Goal: Information Seeking & Learning: Learn about a topic

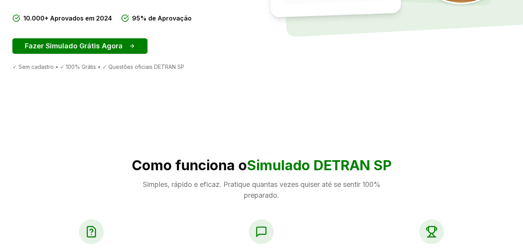
scroll to position [206, 0]
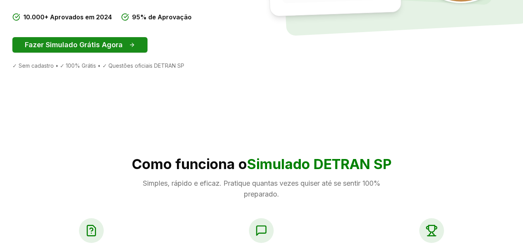
click at [91, 45] on button "Fazer Simulado Grátis Agora" at bounding box center [79, 44] width 135 height 15
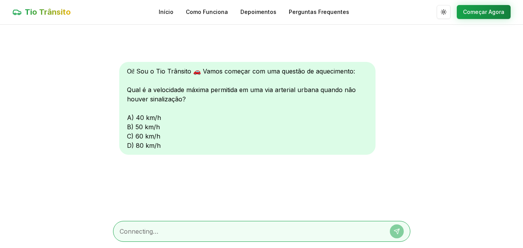
scroll to position [0, 0]
click at [130, 118] on div "Oi! Sou o Tio Trânsito 🚗 Vamos começar com uma questão de aquecimento: Qual é a…" at bounding box center [247, 108] width 256 height 93
click at [477, 12] on button "Começar Agora" at bounding box center [484, 12] width 54 height 14
click at [198, 113] on div "Oi! Sou o Tio Trânsito 🚗 Vamos começar com uma questão de aquecimento: Qual é a…" at bounding box center [247, 108] width 256 height 93
click at [127, 117] on div "Oi! Sou o Tio Trânsito 🚗 Vamos começar com uma questão de aquecimento: Qual é a…" at bounding box center [247, 108] width 256 height 93
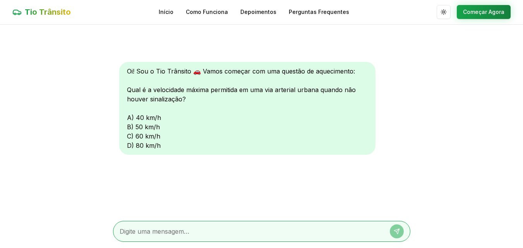
scroll to position [0, 0]
click at [168, 13] on link "Início" at bounding box center [166, 13] width 15 height 8
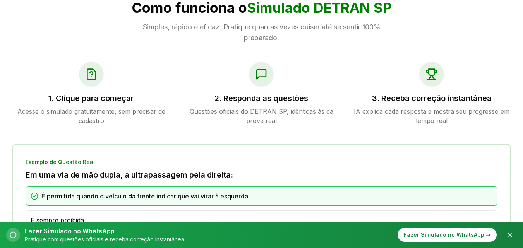
scroll to position [361, 0]
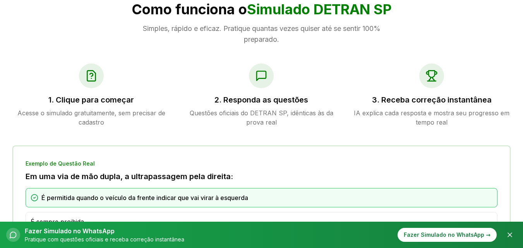
click at [94, 75] on icon at bounding box center [91, 76] width 12 height 12
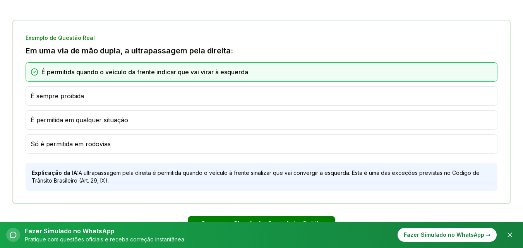
scroll to position [465, 0]
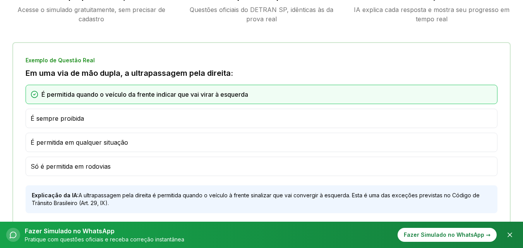
click at [36, 117] on span "É sempre proibida" at bounding box center [57, 118] width 53 height 9
click at [30, 117] on div "É sempre proibida" at bounding box center [262, 118] width 472 height 19
click at [33, 120] on span "É sempre proibida" at bounding box center [57, 118] width 53 height 9
drag, startPoint x: 109, startPoint y: 126, endPoint x: 126, endPoint y: 121, distance: 17.9
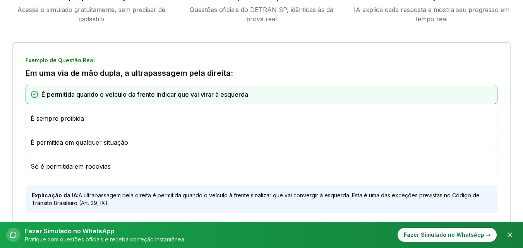
click at [114, 126] on div "É sempre proibida" at bounding box center [262, 118] width 472 height 19
click at [131, 118] on div "É sempre proibida" at bounding box center [262, 118] width 462 height 9
drag, startPoint x: 136, startPoint y: 118, endPoint x: 142, endPoint y: 117, distance: 6.2
click at [137, 118] on div "É sempre proibida" at bounding box center [262, 118] width 462 height 9
drag, startPoint x: 144, startPoint y: 117, endPoint x: 151, endPoint y: 115, distance: 7.3
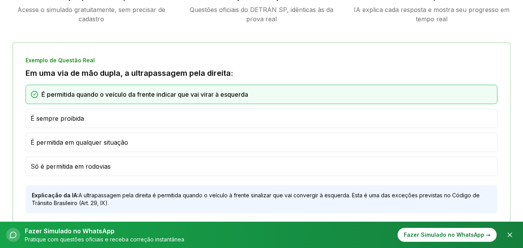
click at [145, 117] on div "É sempre proibida" at bounding box center [262, 118] width 462 height 9
